Goal: Information Seeking & Learning: Learn about a topic

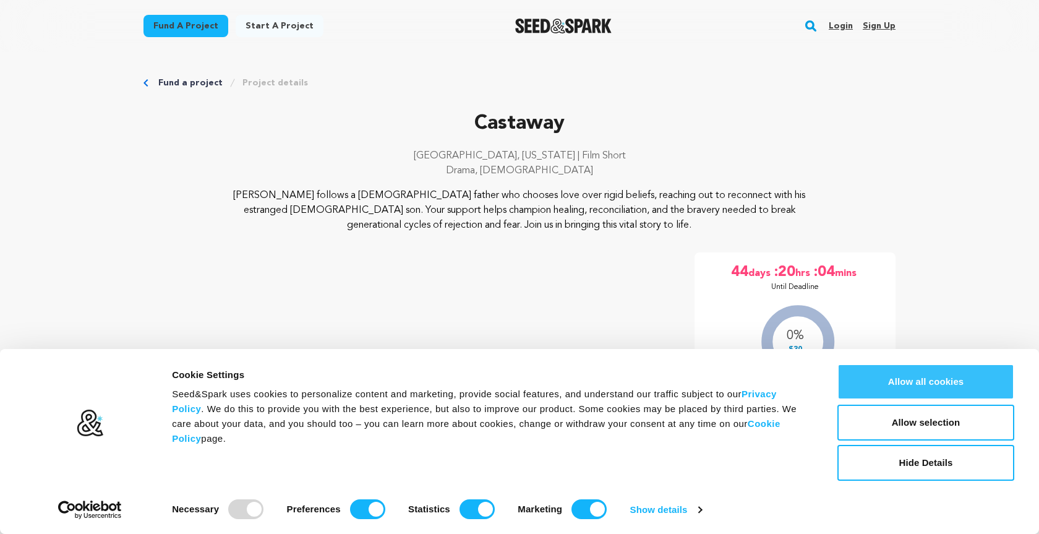
click at [980, 372] on button "Allow all cookies" at bounding box center [925, 382] width 177 height 36
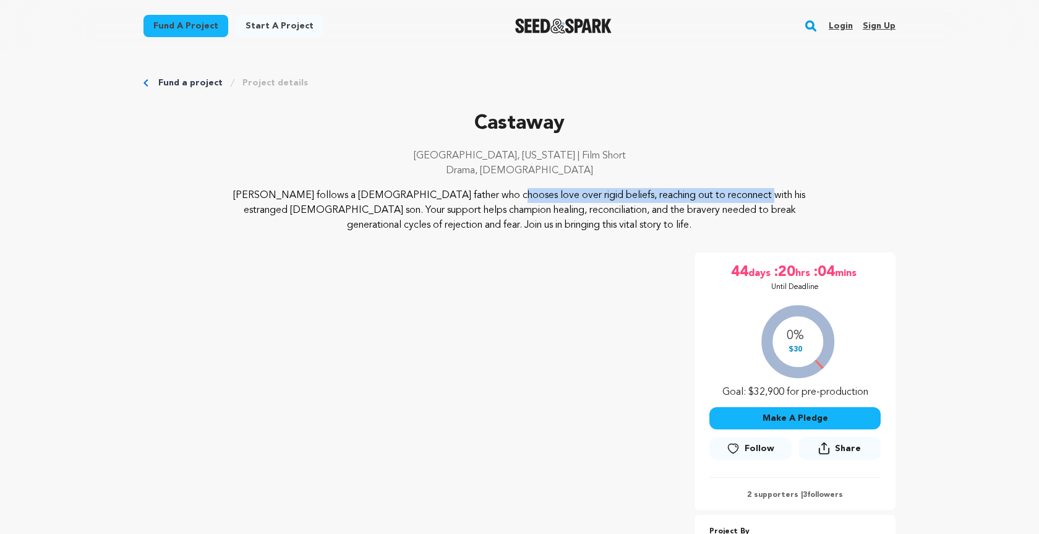
drag, startPoint x: 406, startPoint y: 195, endPoint x: 600, endPoint y: 196, distance: 194.1
click at [600, 196] on p "[PERSON_NAME] follows a [DEMOGRAPHIC_DATA] father who chooses love over rigid b…" at bounding box center [520, 210] width 602 height 45
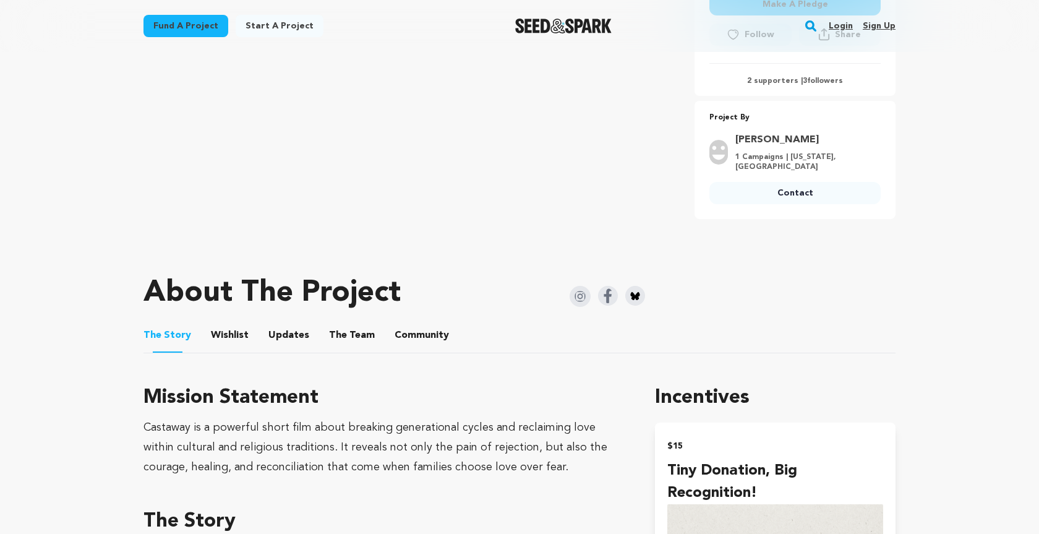
scroll to position [471, 0]
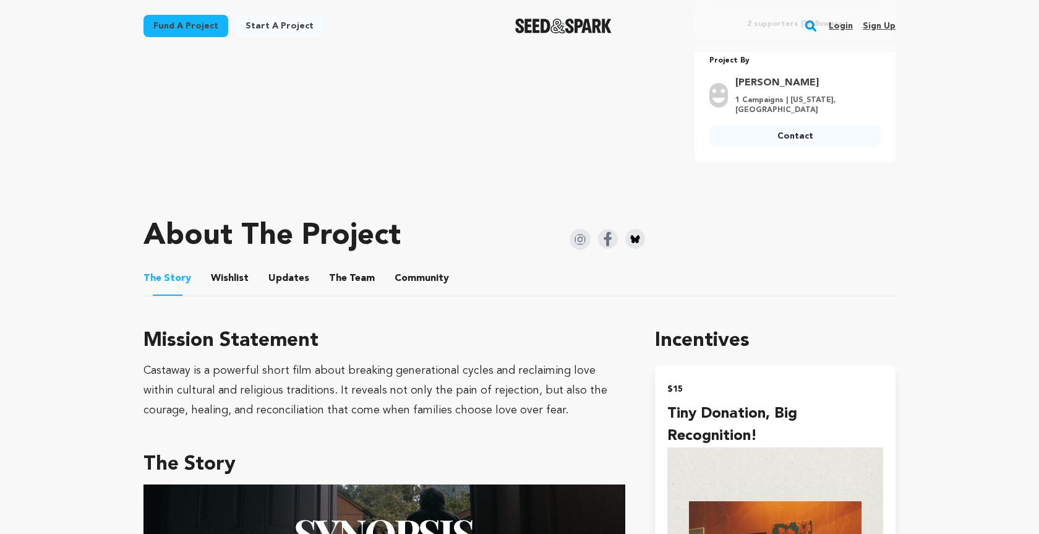
click at [349, 273] on button "The Team" at bounding box center [352, 281] width 30 height 30
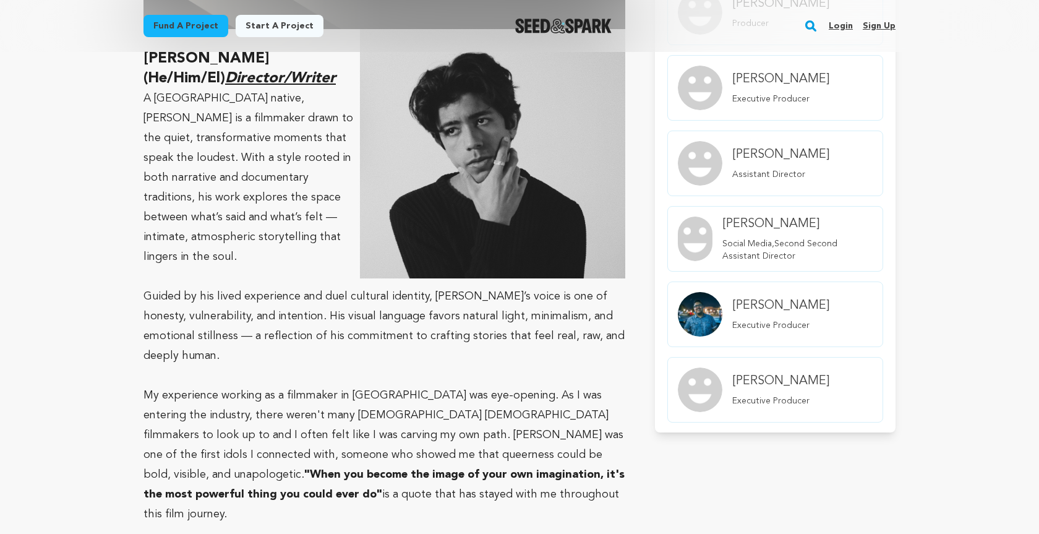
scroll to position [930, 0]
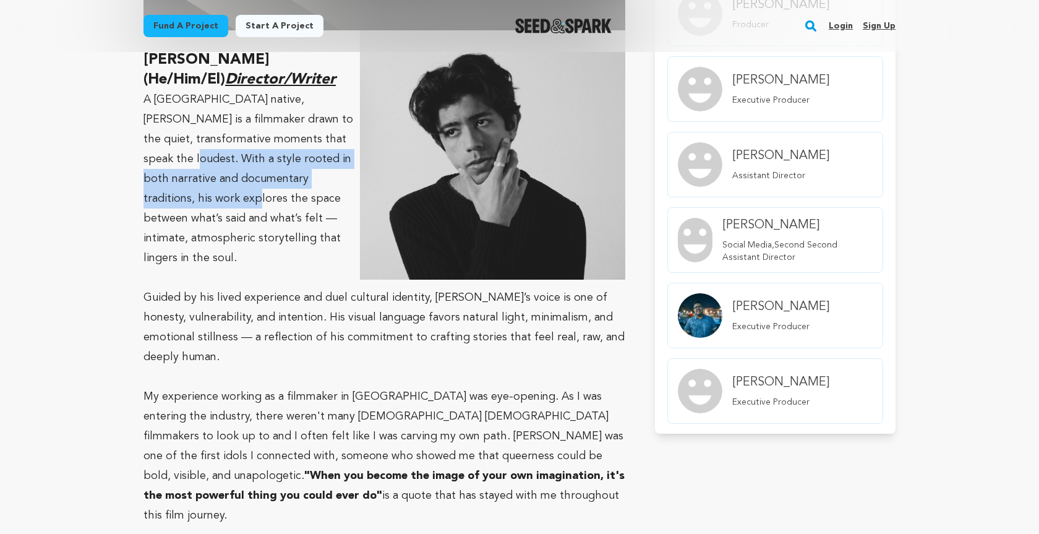
drag, startPoint x: 196, startPoint y: 152, endPoint x: 229, endPoint y: 179, distance: 43.1
click at [229, 179] on p "A [GEOGRAPHIC_DATA] native, [PERSON_NAME] is a filmmaker drawn to the quiet, tr…" at bounding box center [384, 179] width 482 height 178
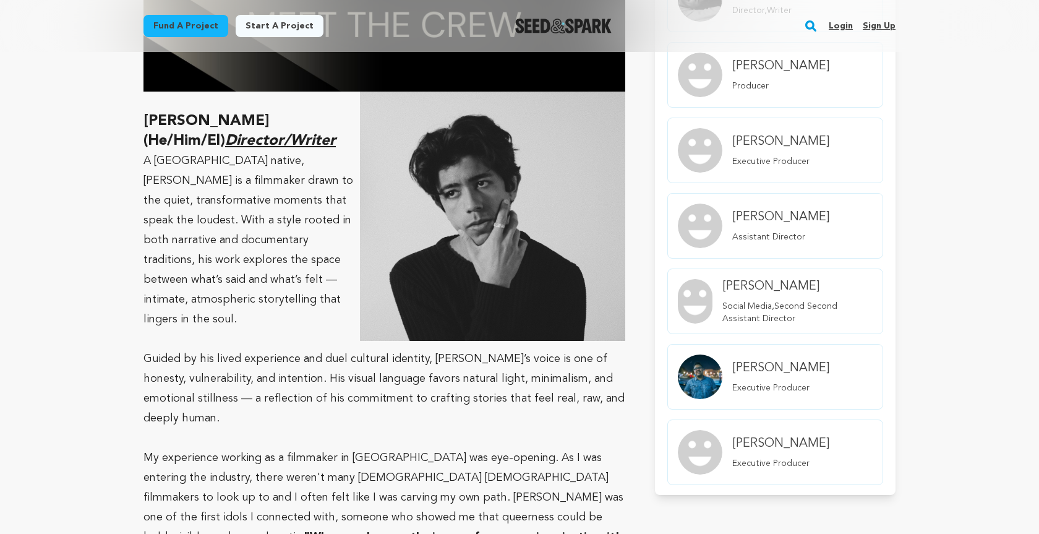
scroll to position [867, 0]
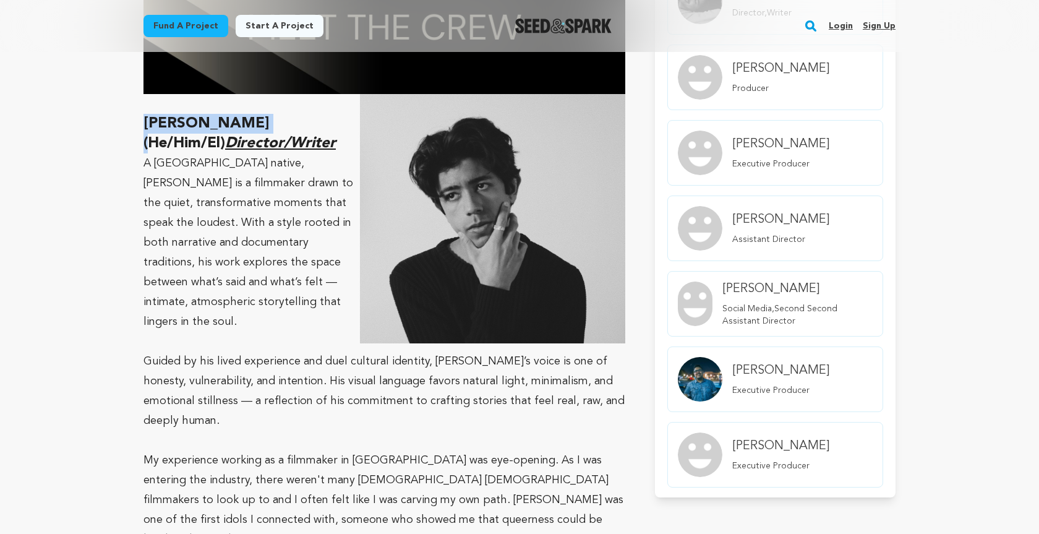
drag, startPoint x: 221, startPoint y: 108, endPoint x: 249, endPoint y: 108, distance: 27.2
click at [263, 116] on strong "[PERSON_NAME] (He/Him/El) Director/Writer" at bounding box center [239, 133] width 192 height 35
click at [200, 234] on p "A [GEOGRAPHIC_DATA] native, [PERSON_NAME] is a filmmaker drawn to the quiet, tr…" at bounding box center [384, 242] width 482 height 178
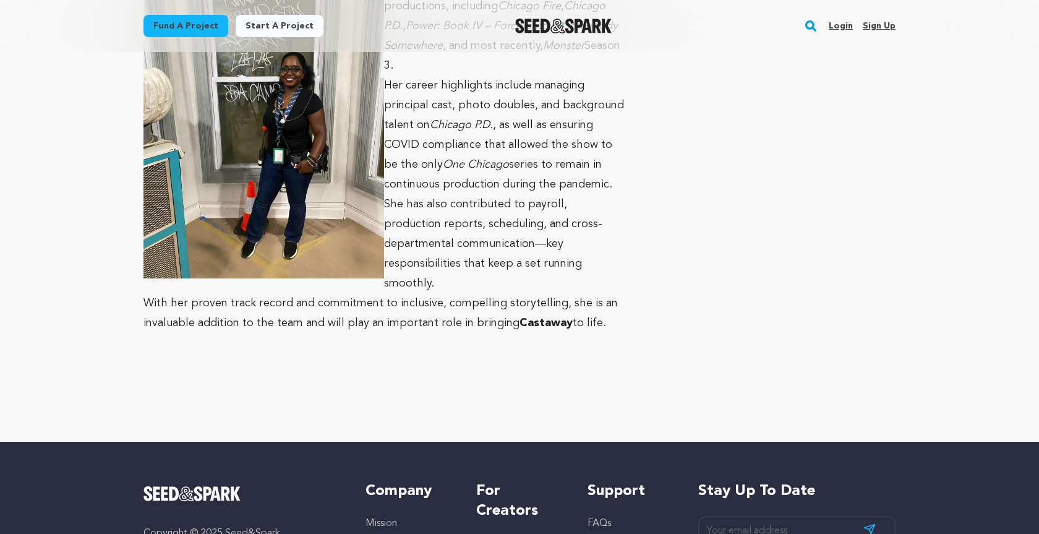
scroll to position [3574, 0]
